Goal: Task Accomplishment & Management: Manage account settings

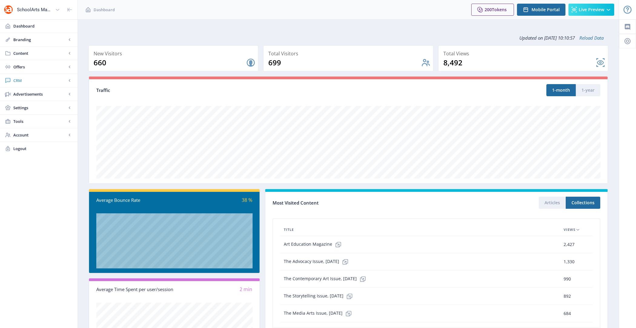
click at [39, 81] on span "CRM" at bounding box center [39, 81] width 53 height 6
click at [38, 94] on span "Readers" at bounding box center [45, 94] width 52 height 6
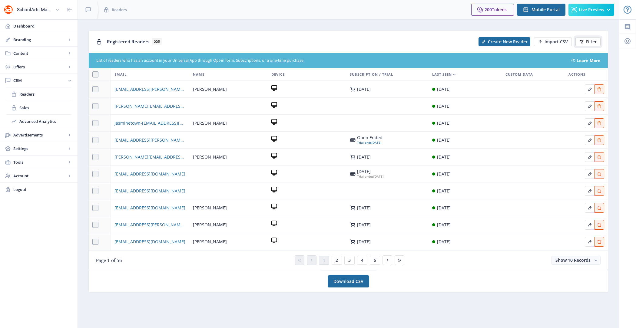
click at [594, 44] on span "Filter" at bounding box center [591, 41] width 11 height 5
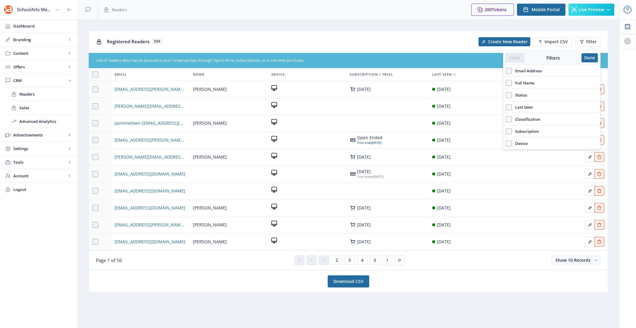
click at [531, 69] on span "Email Address" at bounding box center [527, 70] width 30 height 7
click at [506, 71] on input "Email Address" at bounding box center [506, 71] width 0 height 0
checkbox input "true"
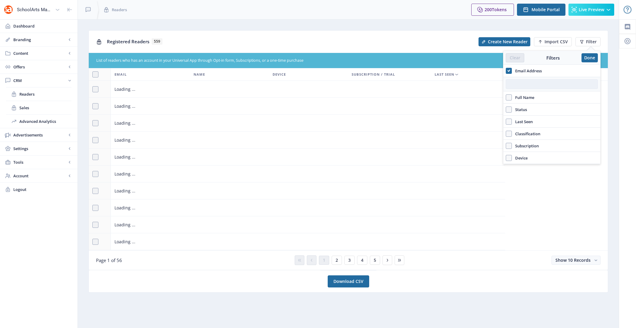
click at [526, 84] on input "text" at bounding box center [552, 84] width 92 height 10
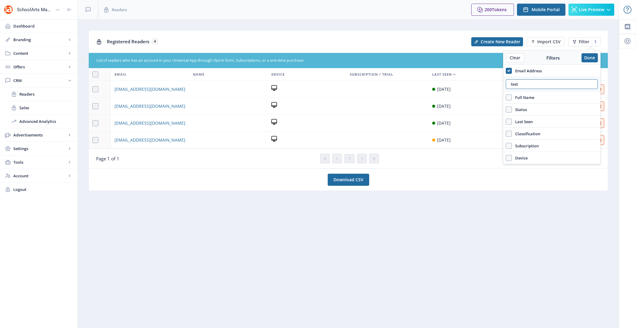
type input "test"
click at [129, 110] on td "[EMAIL_ADDRESS][DOMAIN_NAME]" at bounding box center [150, 106] width 78 height 17
click at [128, 105] on span "[EMAIL_ADDRESS][DOMAIN_NAME]" at bounding box center [150, 106] width 71 height 7
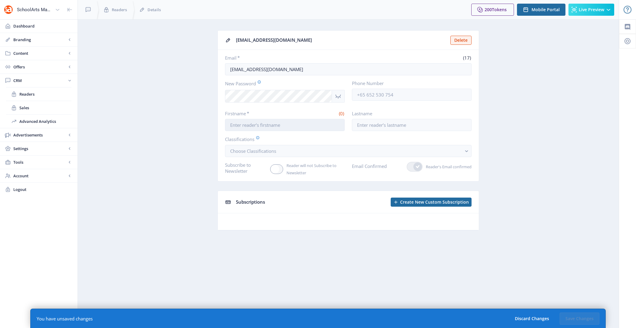
click at [314, 123] on input "Firstname *" at bounding box center [285, 125] width 120 height 12
type input "Test"
type input "Account"
click at [330, 199] on div "Subscriptions" at bounding box center [311, 202] width 151 height 12
click at [571, 318] on button "Save Changes" at bounding box center [580, 319] width 40 height 12
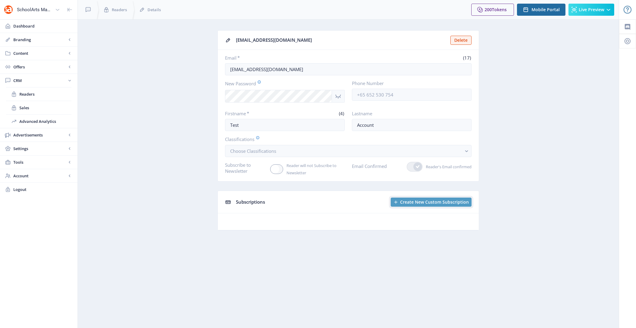
click at [435, 198] on button "Create New Custom Subscription" at bounding box center [431, 202] width 81 height 9
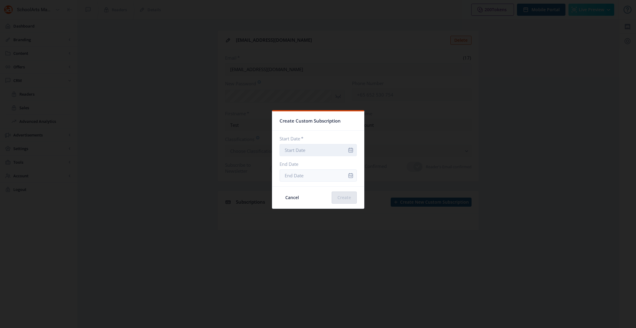
click at [337, 152] on input "Start Date *" at bounding box center [318, 150] width 77 height 12
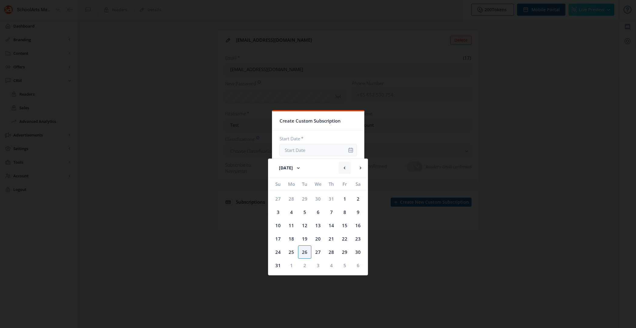
click at [343, 164] on button at bounding box center [345, 168] width 12 height 12
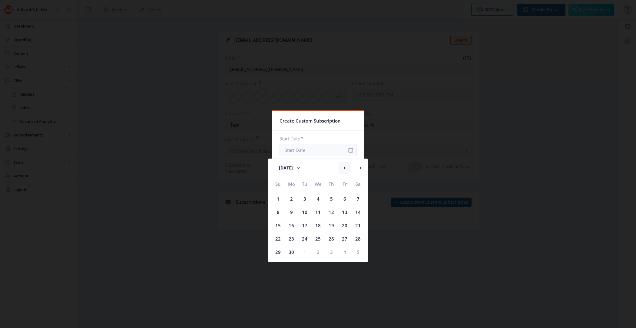
click at [343, 164] on button at bounding box center [345, 168] width 12 height 12
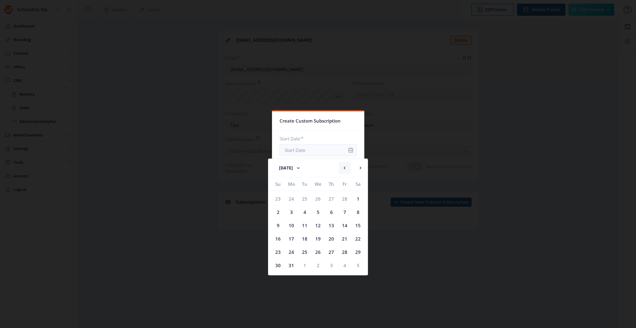
click at [343, 164] on button at bounding box center [345, 168] width 12 height 12
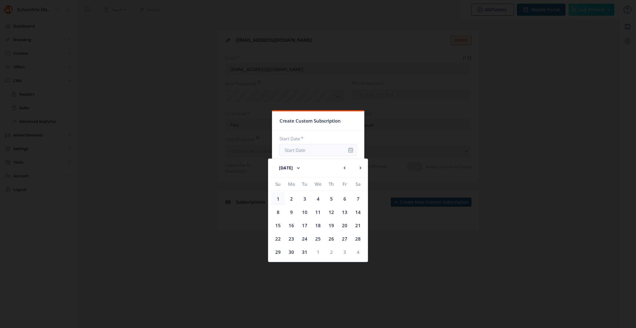
click at [279, 199] on div "1" at bounding box center [278, 198] width 13 height 13
type input "[DATE]"
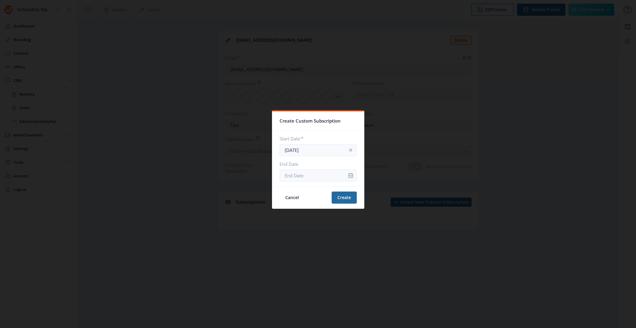
click at [366, 198] on div at bounding box center [318, 164] width 636 height 328
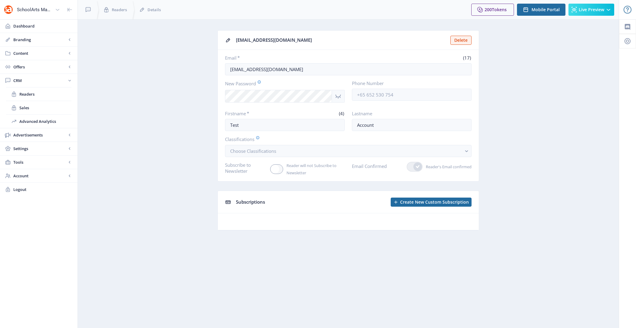
click at [419, 207] on div "Subscriptions Create New Custom Subscription" at bounding box center [348, 202] width 261 height 22
click at [416, 203] on span "Create New Custom Subscription" at bounding box center [434, 202] width 69 height 5
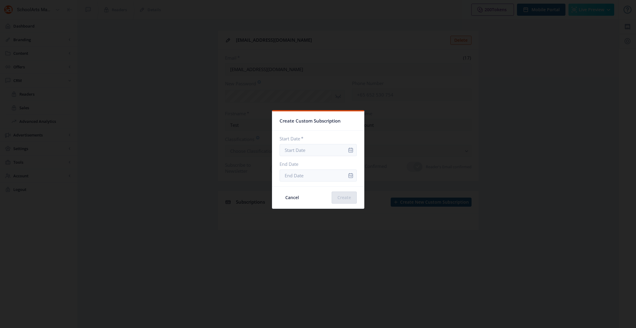
click at [345, 150] on div at bounding box center [351, 150] width 12 height 12
click at [348, 149] on icon "info" at bounding box center [350, 150] width 5 height 5
click at [320, 149] on input "Start Date *" at bounding box center [318, 150] width 77 height 12
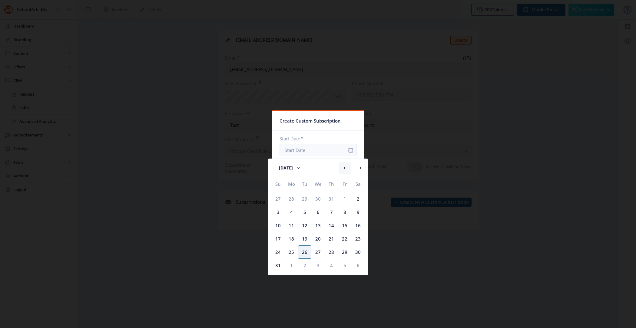
click at [344, 165] on button at bounding box center [345, 168] width 12 height 12
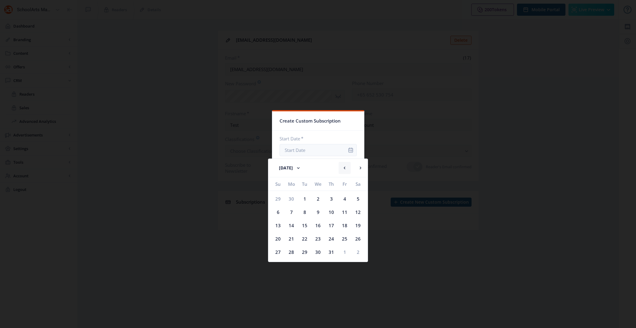
click at [344, 165] on button at bounding box center [345, 168] width 12 height 12
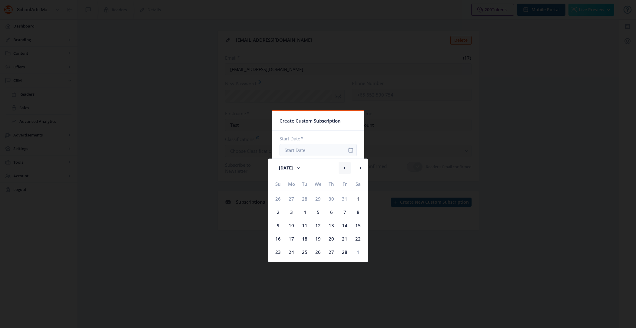
click at [344, 165] on button at bounding box center [345, 168] width 12 height 12
click at [320, 195] on div "1" at bounding box center [318, 198] width 13 height 13
type input "[DATE]"
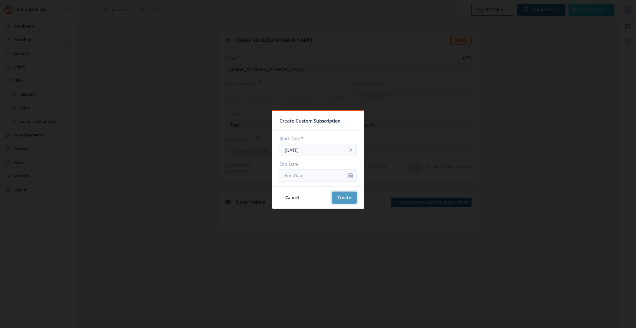
click at [339, 200] on button "Create" at bounding box center [344, 198] width 25 height 12
